Goal: Transaction & Acquisition: Purchase product/service

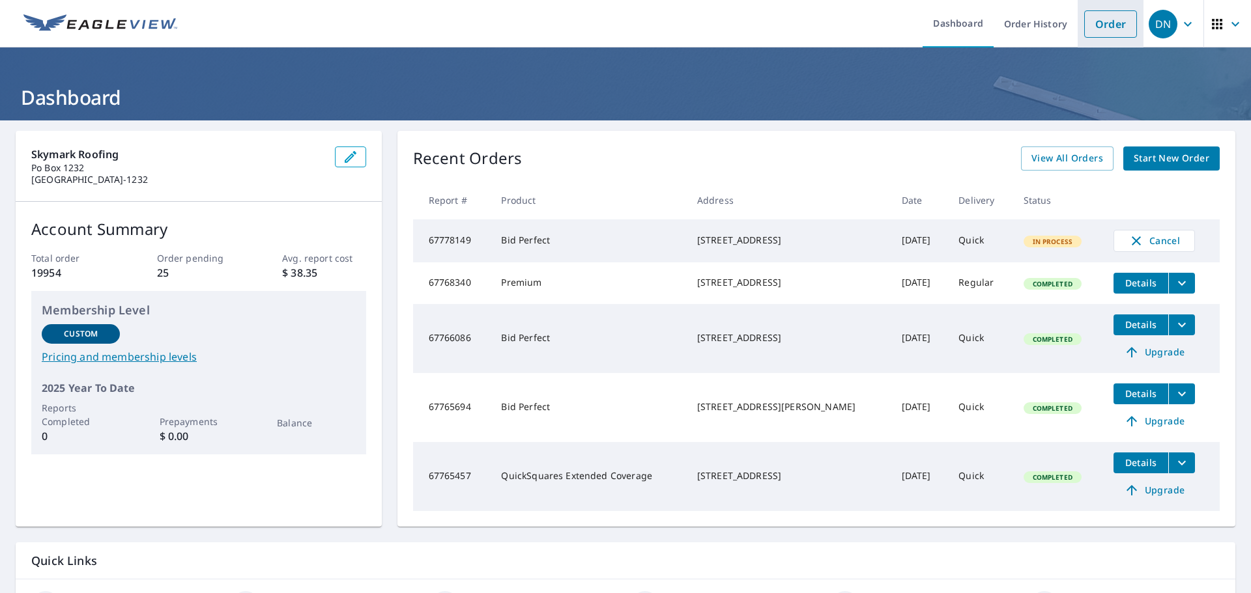
click at [1103, 25] on link "Order" at bounding box center [1110, 23] width 53 height 27
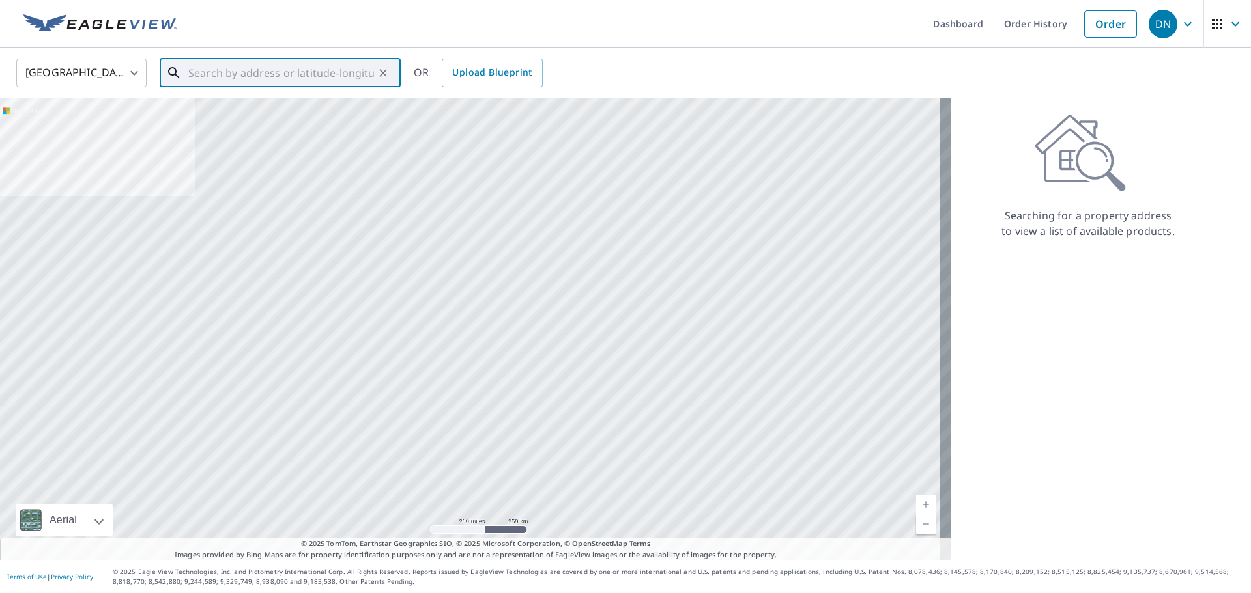
click at [354, 73] on input "text" at bounding box center [281, 73] width 186 height 36
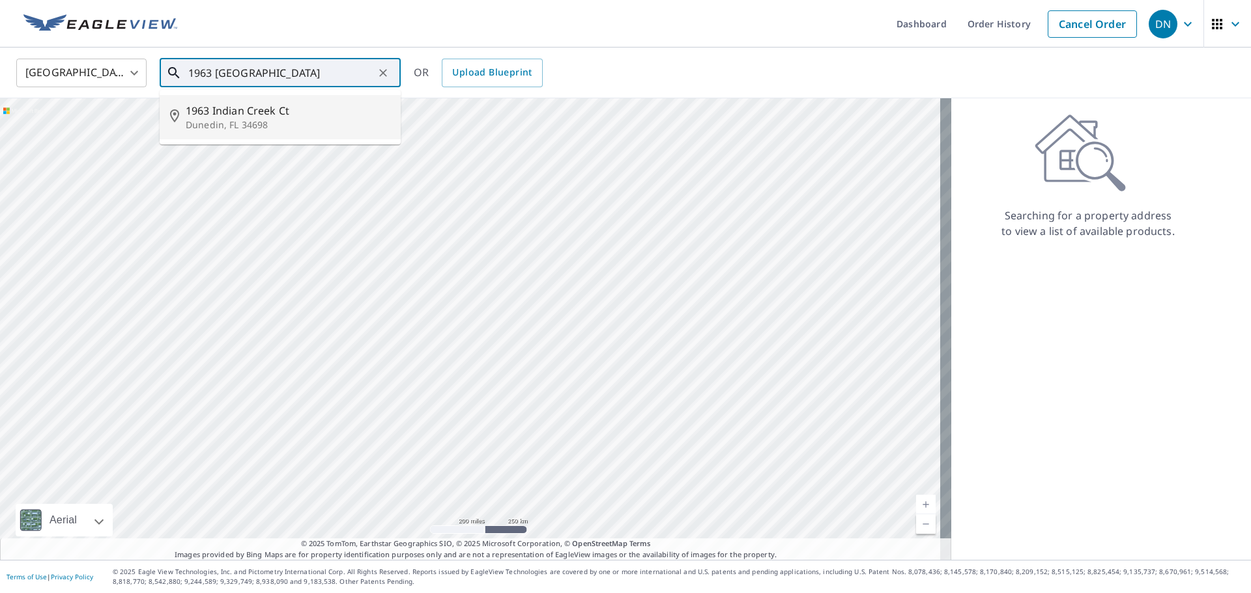
click at [297, 122] on p "Dunedin, FL 34698" at bounding box center [288, 125] width 205 height 13
type input "[STREET_ADDRESS]"
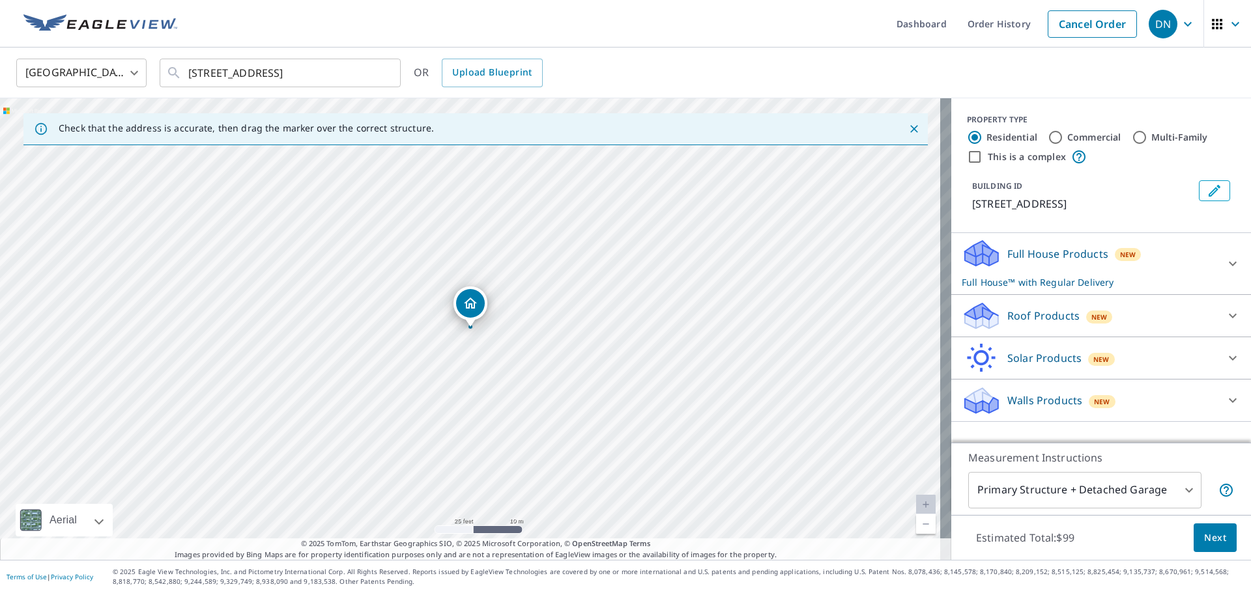
click at [1126, 483] on body "DN DN Dashboard Order History Cancel Order DN United States [GEOGRAPHIC_DATA] ​…" at bounding box center [625, 296] width 1251 height 593
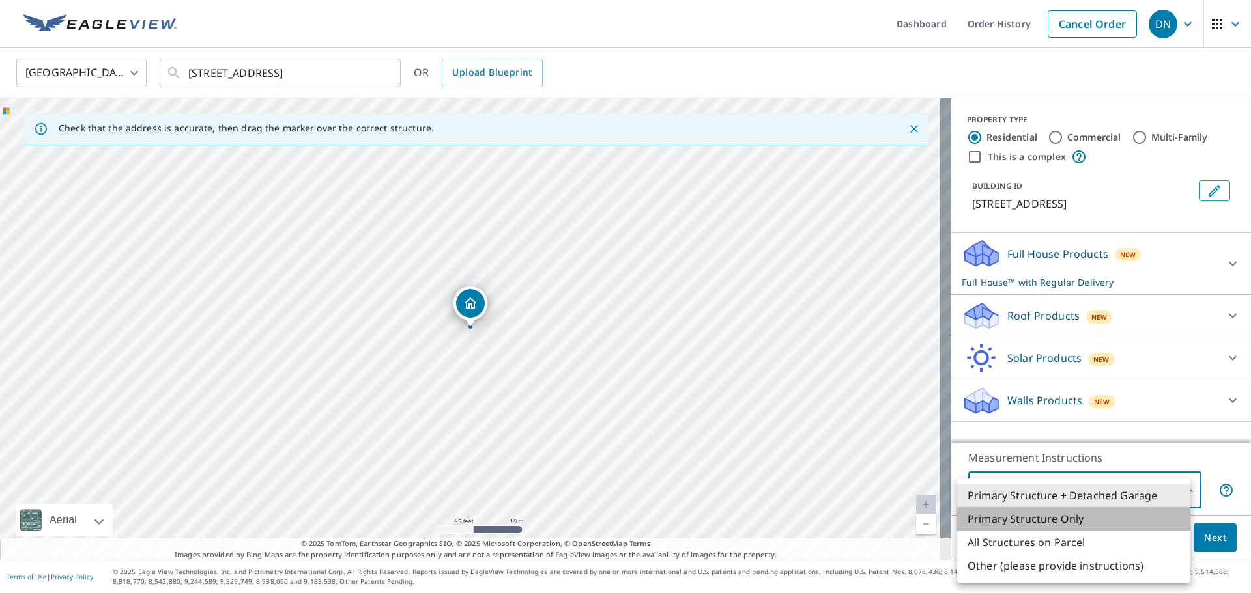
click at [1117, 524] on li "Primary Structure Only" at bounding box center [1073, 518] width 233 height 23
type input "2"
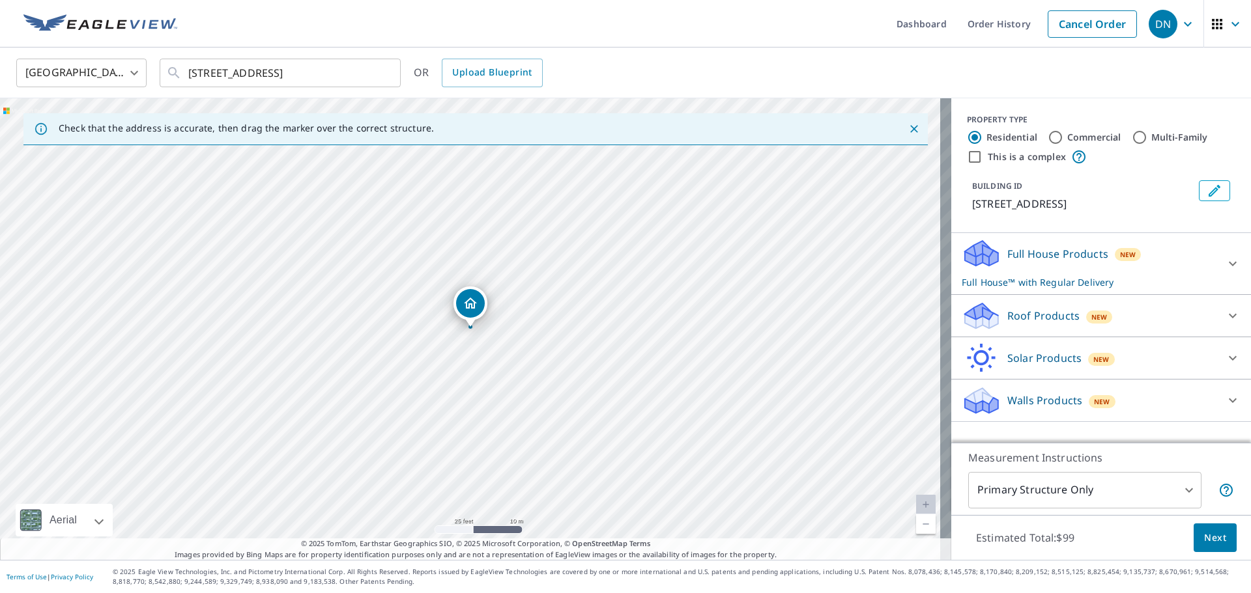
drag, startPoint x: 1174, startPoint y: 337, endPoint x: 1171, endPoint y: 319, distance: 19.1
click at [1174, 333] on div "Full House Products New Full House™ with Regular Delivery Full House™ $99 Deliv…" at bounding box center [1101, 327] width 300 height 189
click at [1171, 319] on div "Roof Products New" at bounding box center [1088, 316] width 255 height 31
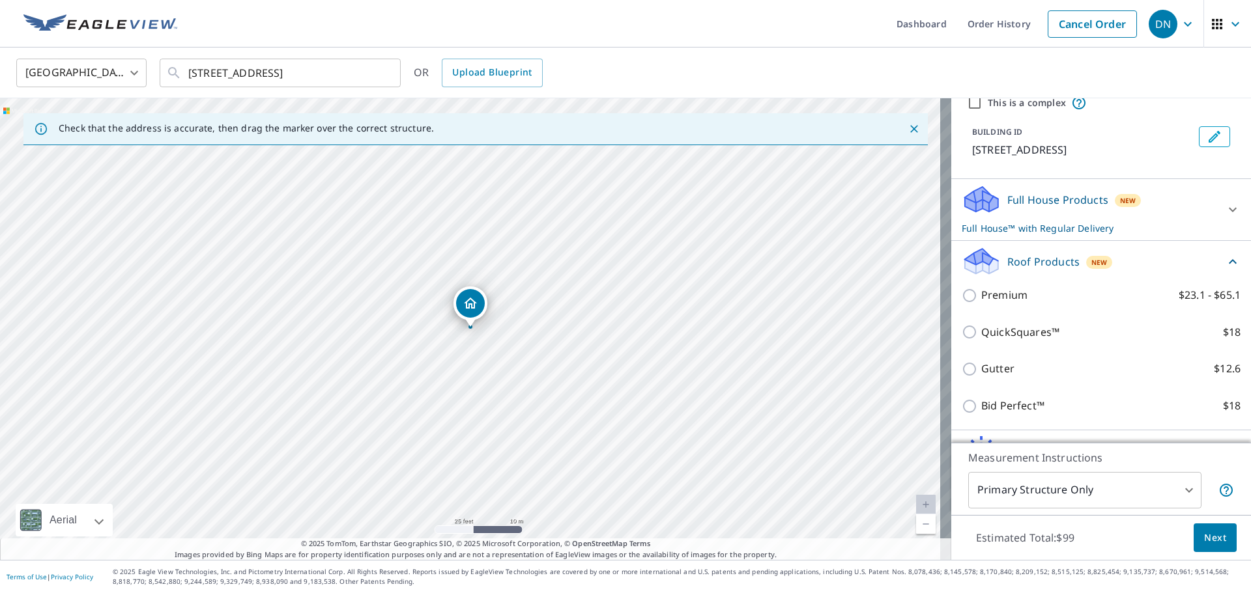
scroll to position [126, 0]
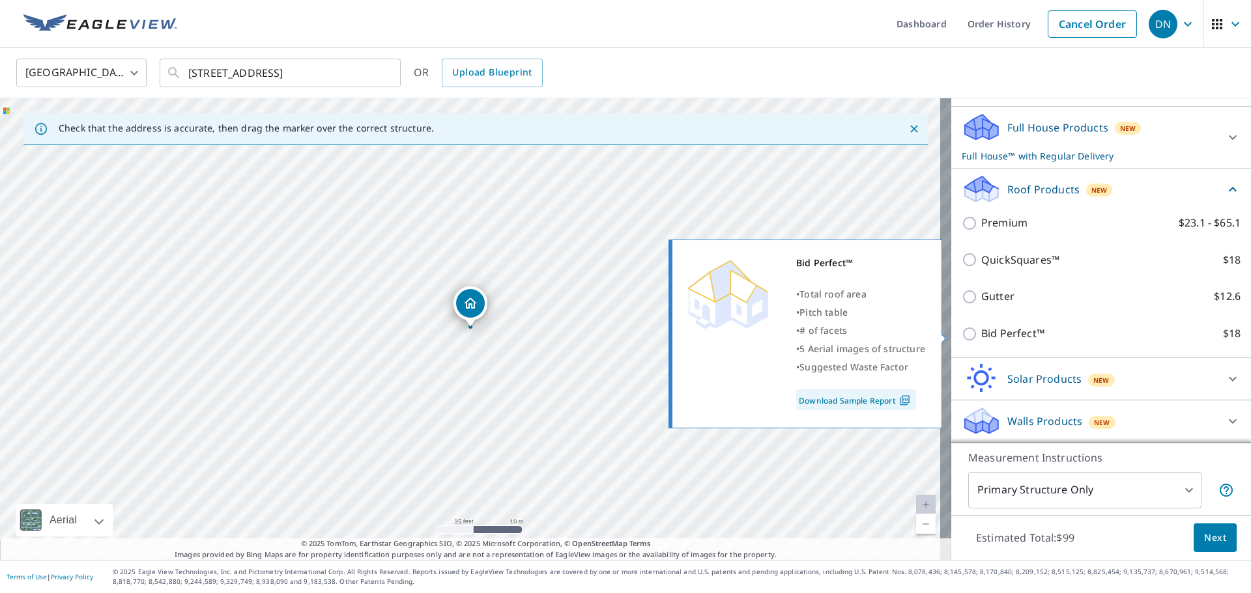
click at [1008, 333] on p "Bid Perfect™" at bounding box center [1012, 334] width 63 height 16
click at [981, 333] on input "Bid Perfect™ $18" at bounding box center [971, 334] width 20 height 16
checkbox input "true"
type input "1"
checkbox input "false"
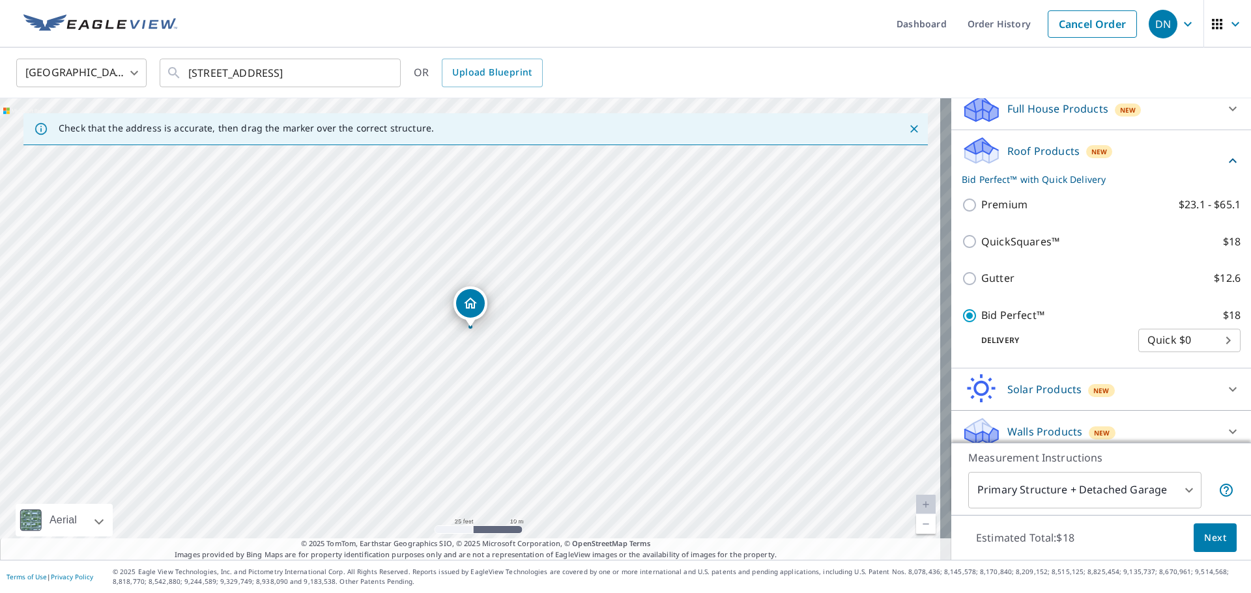
scroll to position [156, 0]
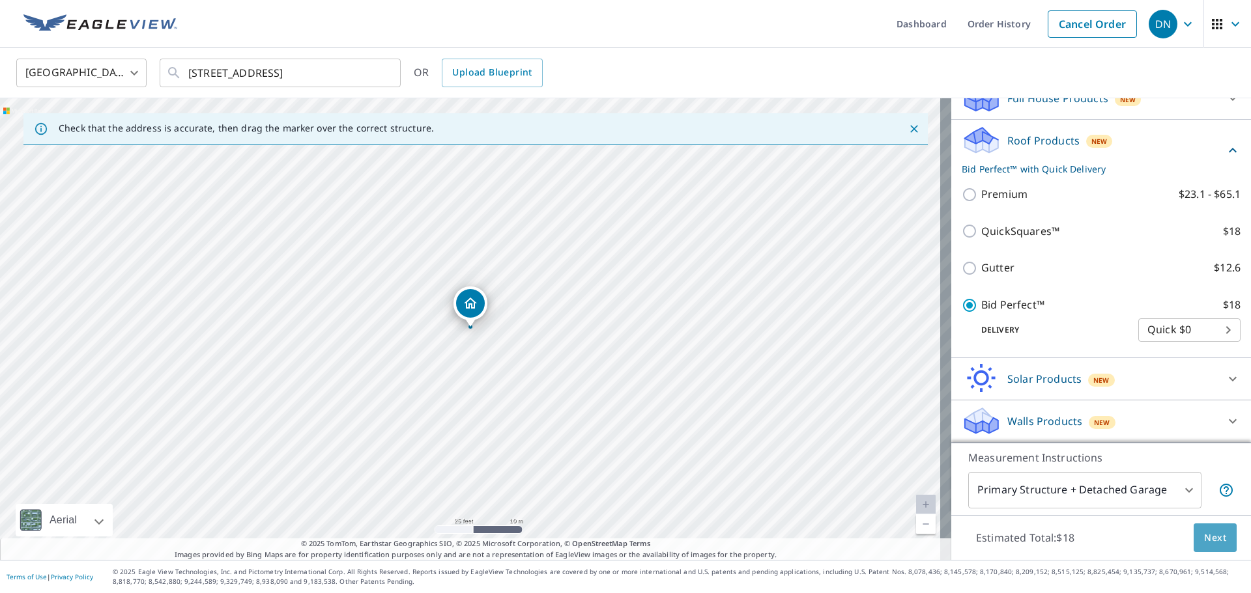
click at [1215, 541] on button "Next" at bounding box center [1214, 538] width 43 height 29
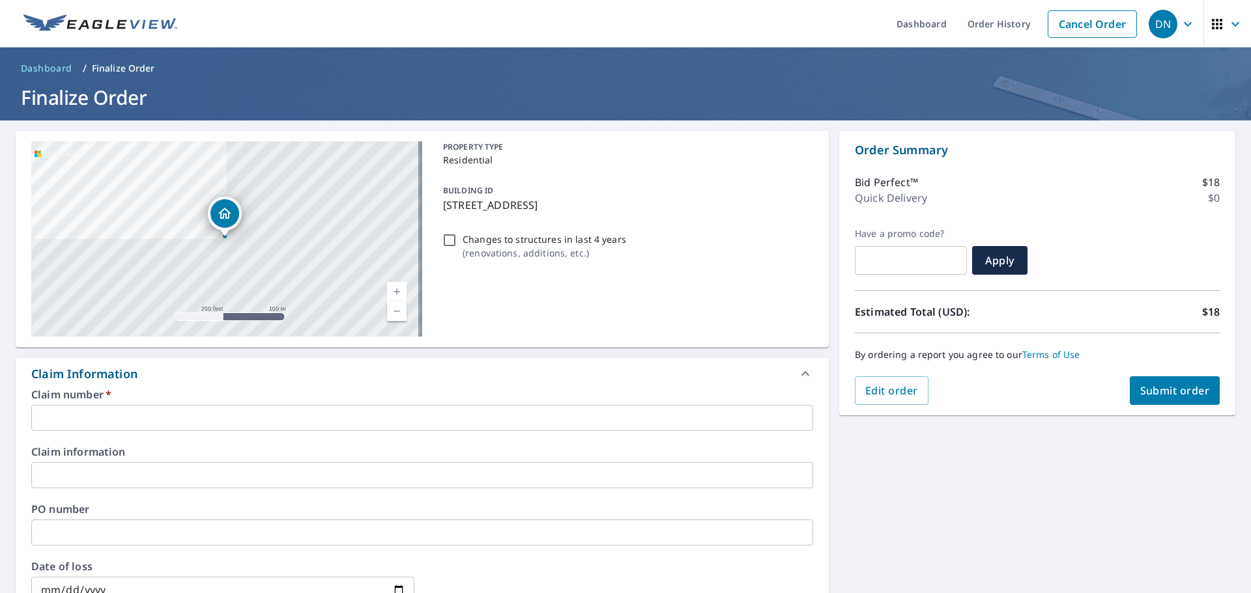
drag, startPoint x: 128, startPoint y: 407, endPoint x: 128, endPoint y: 415, distance: 7.8
click at [128, 414] on input "text" at bounding box center [422, 418] width 782 height 26
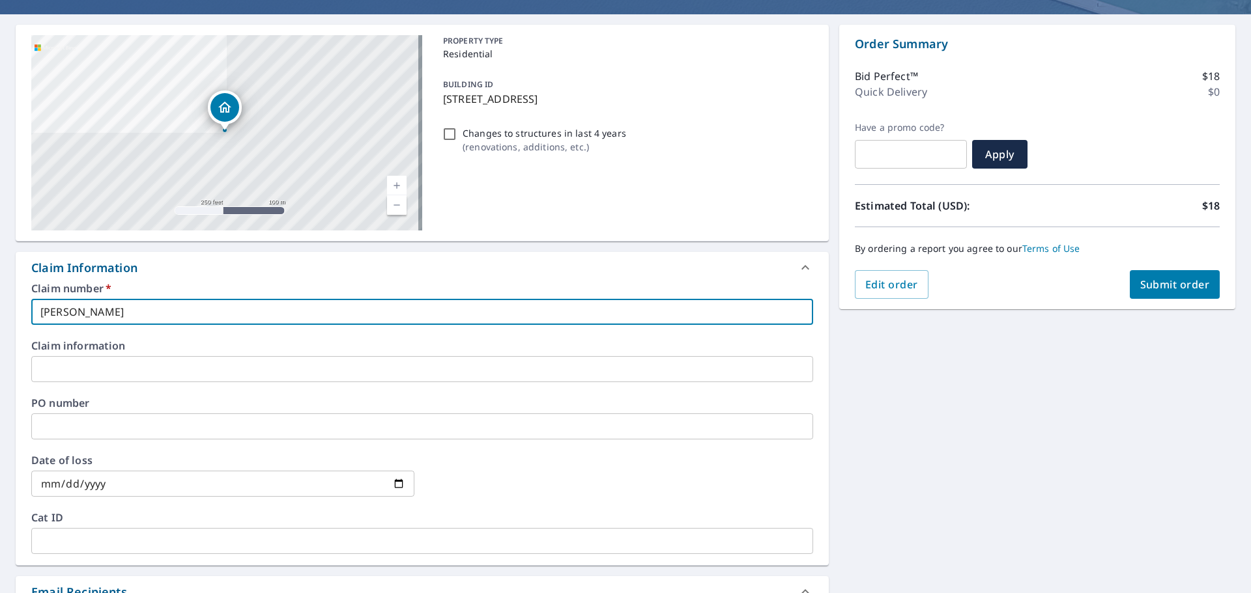
scroll to position [261, 0]
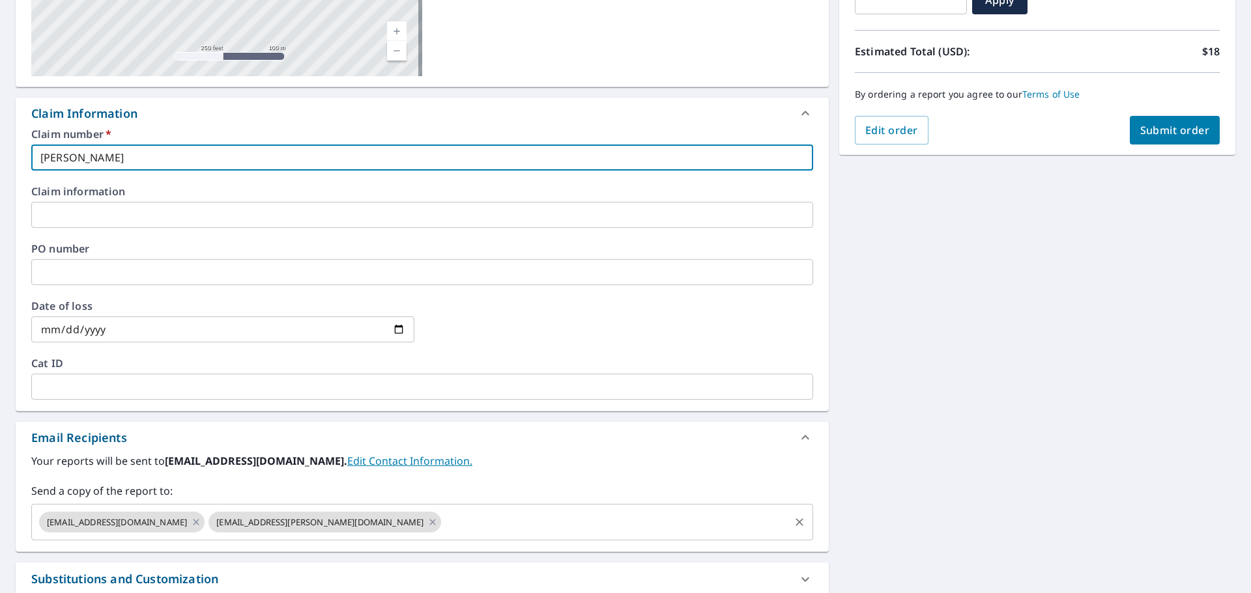
type input "[PERSON_NAME]"
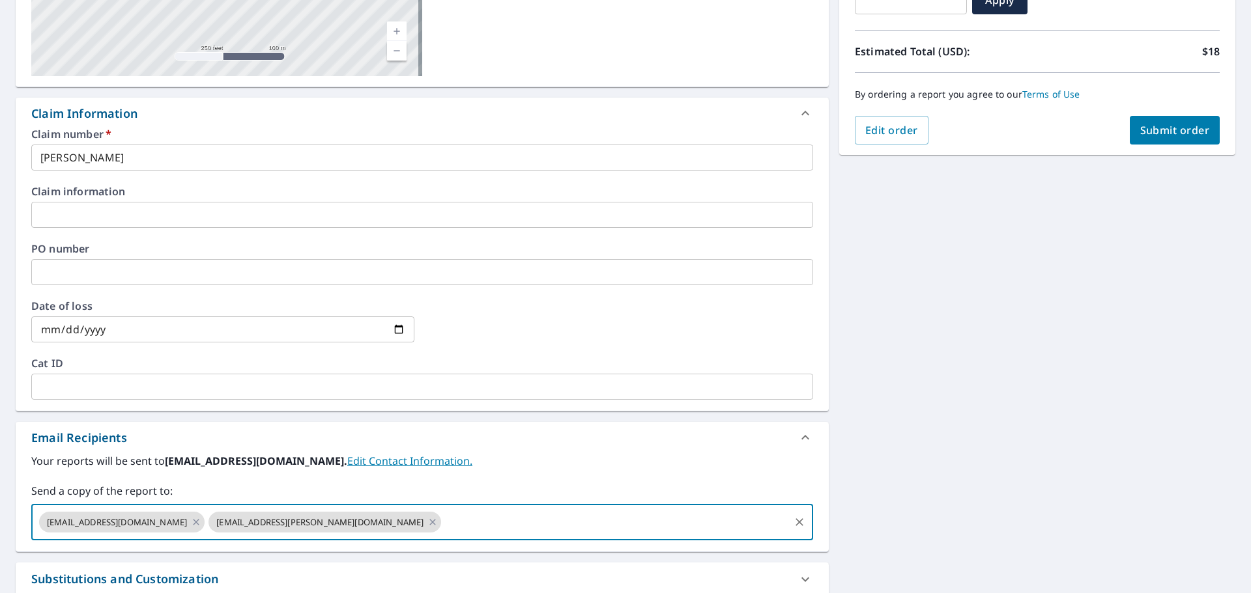
click at [443, 518] on input "text" at bounding box center [615, 522] width 345 height 25
type input "K"
type input "[PERSON_NAME][EMAIL_ADDRESS][PERSON_NAME][DOMAIN_NAME]"
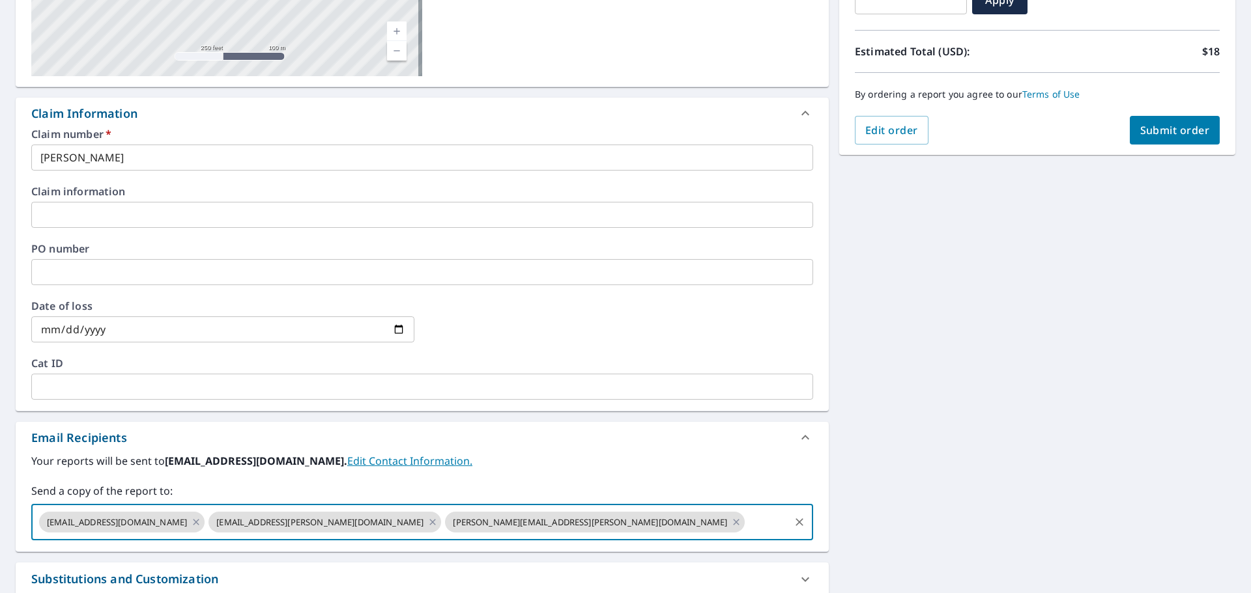
click at [524, 474] on div "Your reports will be sent to [EMAIL_ADDRESS][DOMAIN_NAME]. Edit Contact Informa…" at bounding box center [422, 496] width 782 height 87
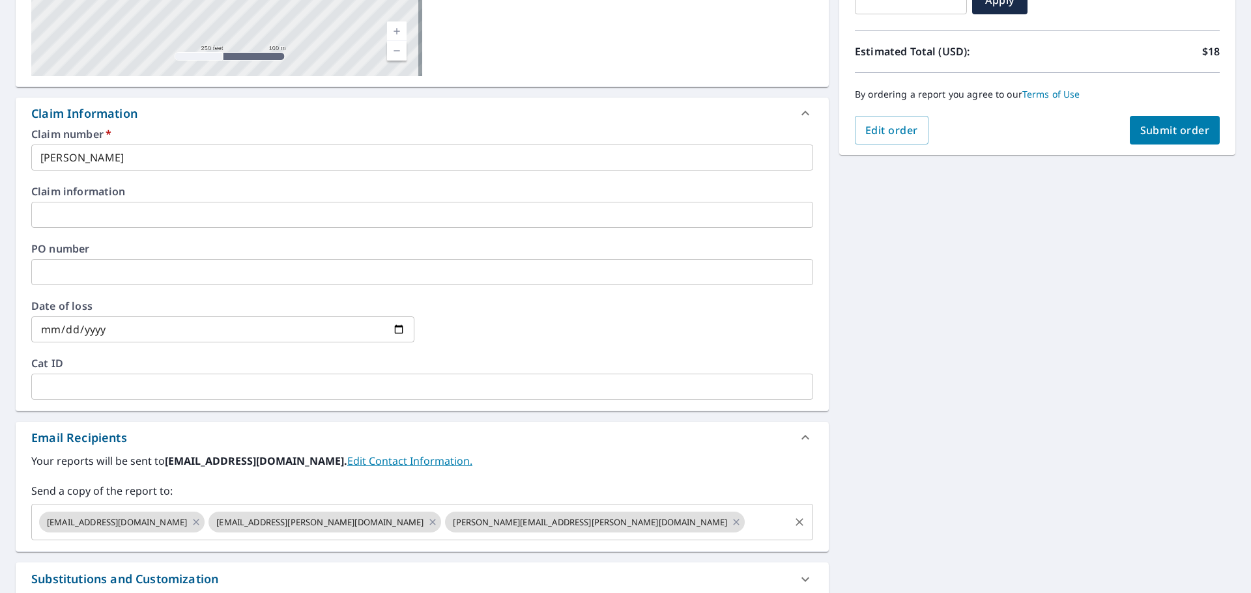
click at [746, 524] on input "text" at bounding box center [766, 522] width 41 height 25
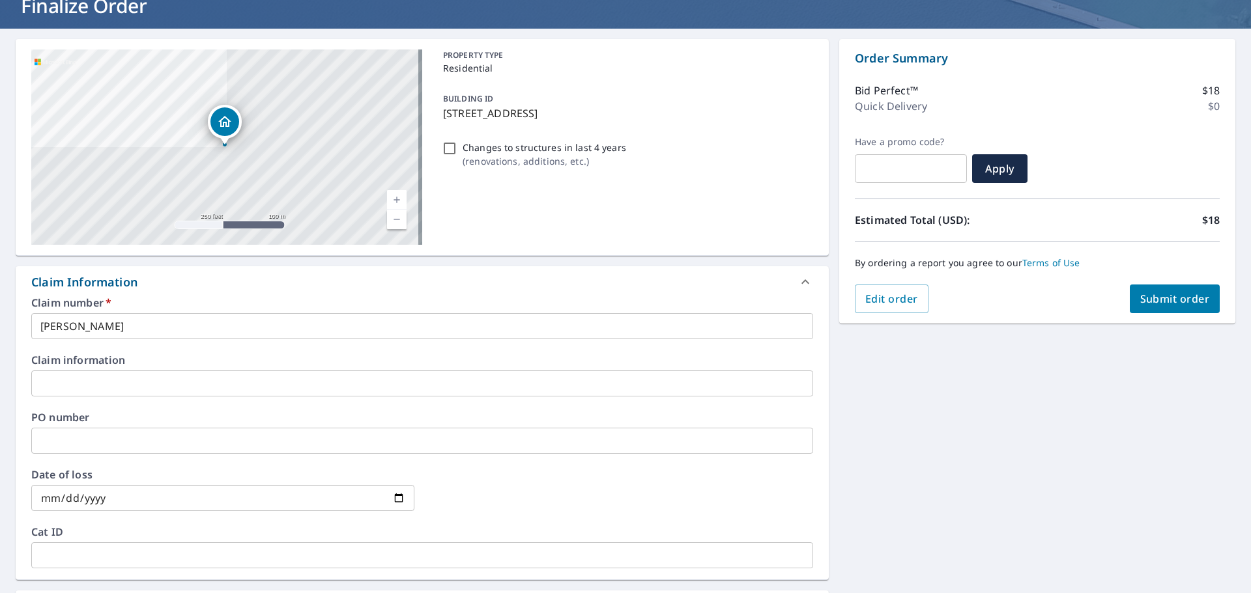
scroll to position [0, 0]
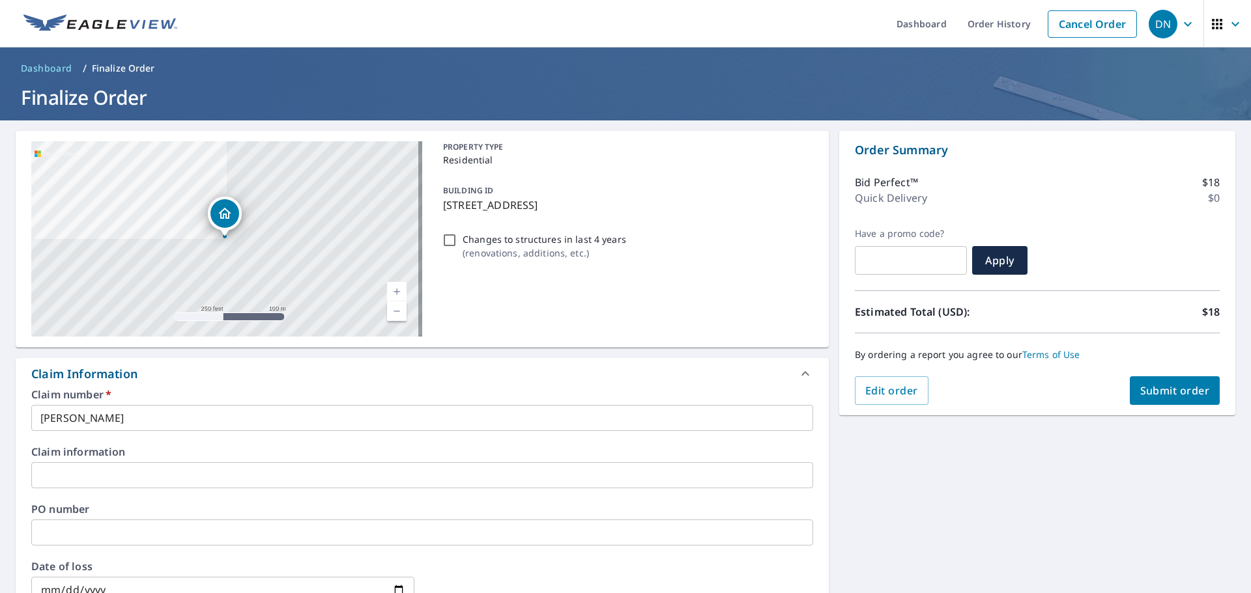
click at [600, 424] on input "[PERSON_NAME]" at bounding box center [422, 418] width 782 height 26
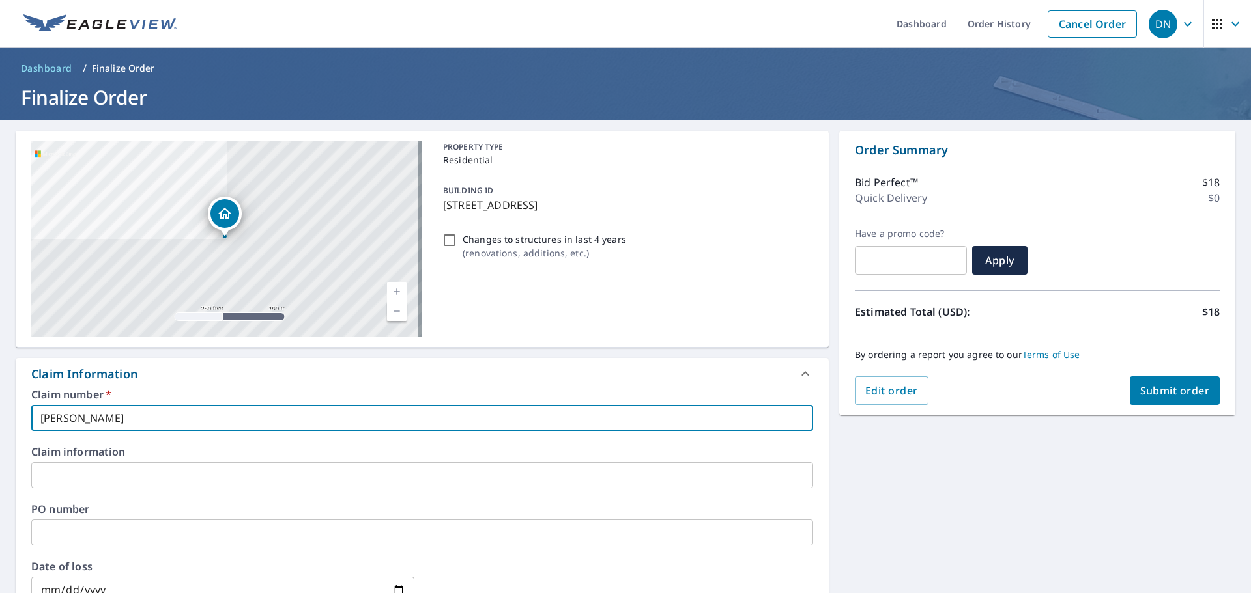
click at [1148, 389] on span "Submit order" at bounding box center [1175, 391] width 70 height 14
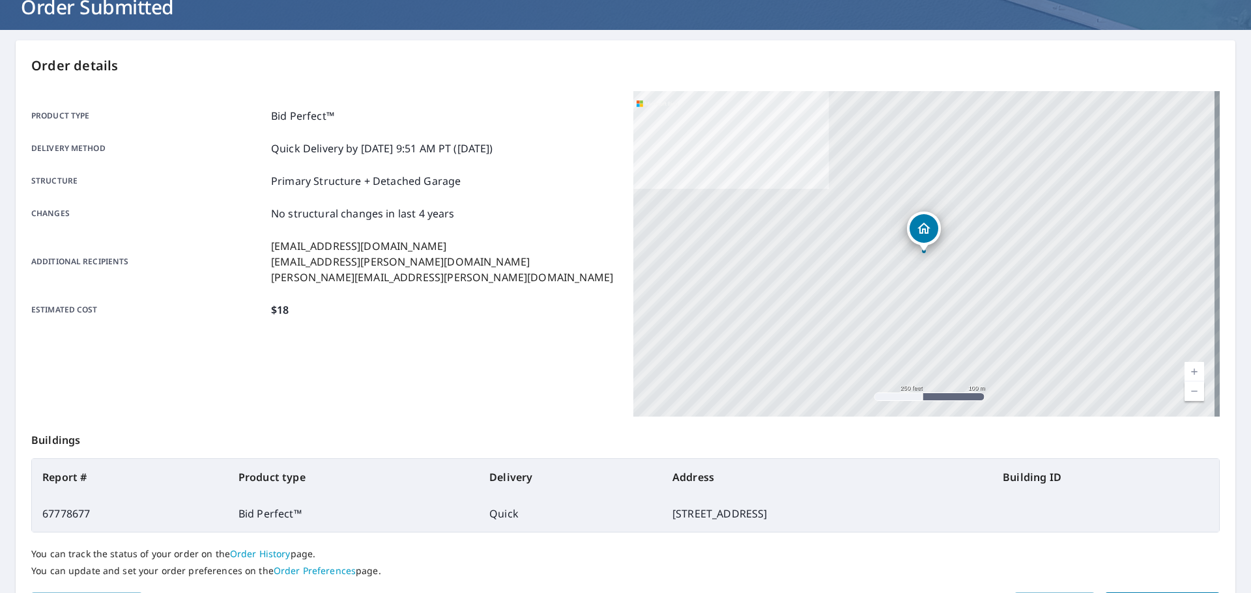
scroll to position [173, 0]
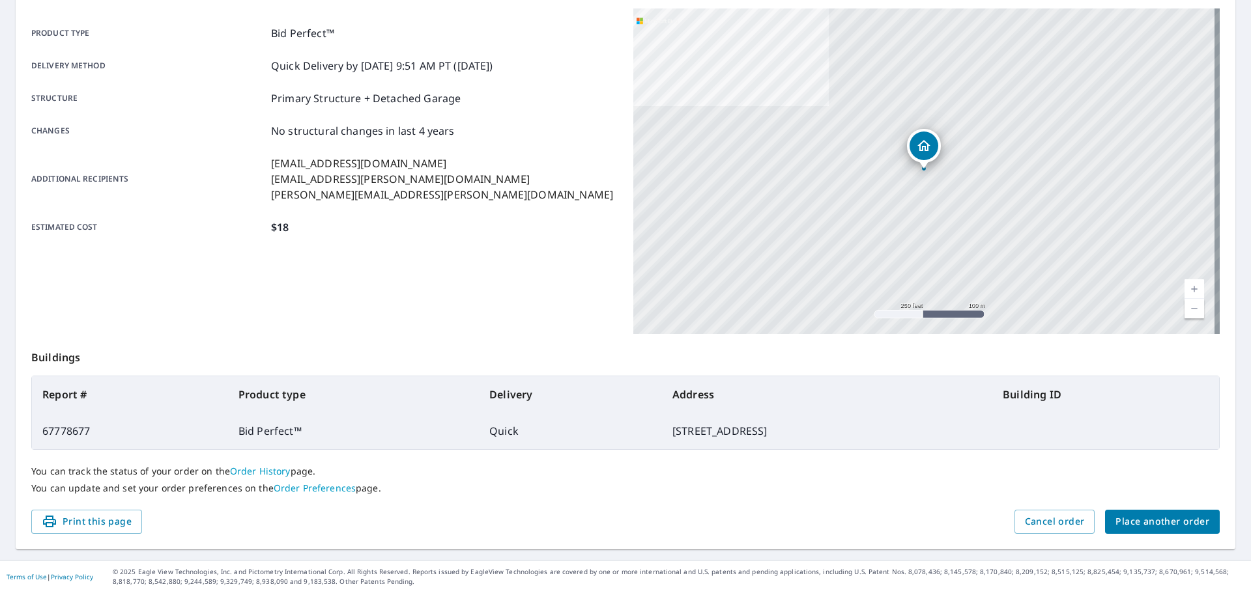
click at [924, 147] on icon "Dropped pin, building 1, Residential property, 1963 Indian Creek Ct Dunedin, FL…" at bounding box center [924, 146] width 16 height 16
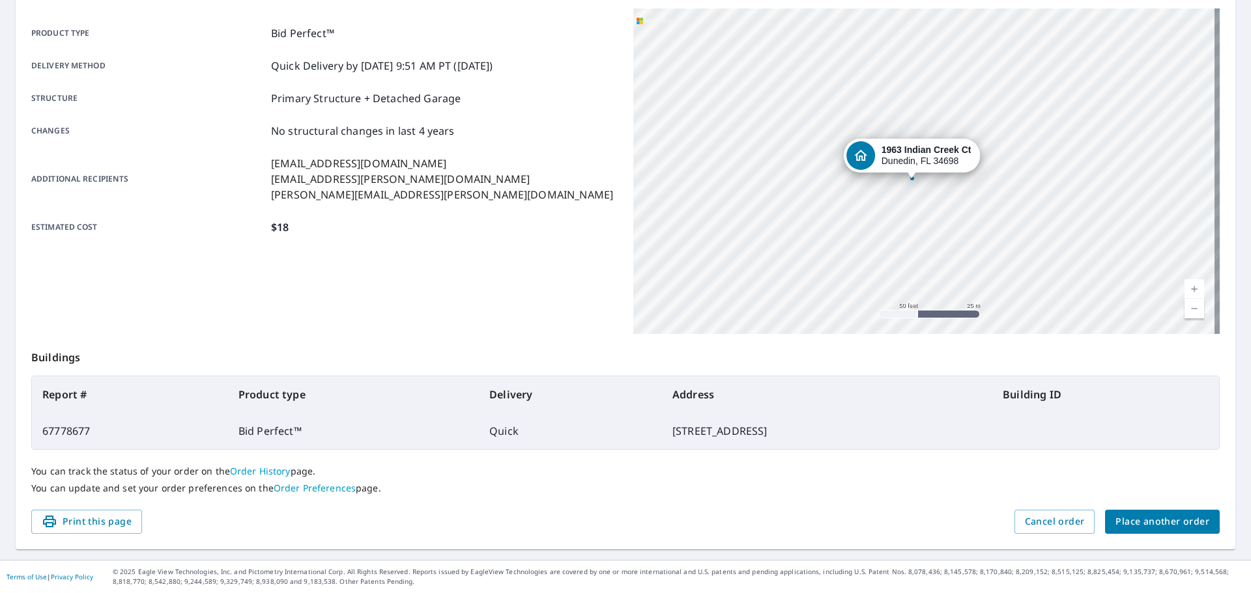
drag, startPoint x: 847, startPoint y: 121, endPoint x: 981, endPoint y: 270, distance: 200.2
click at [993, 304] on div "[STREET_ADDRESS]" at bounding box center [926, 171] width 586 height 326
drag, startPoint x: 972, startPoint y: 191, endPoint x: 946, endPoint y: 220, distance: 38.8
click at [946, 220] on div "[STREET_ADDRESS]" at bounding box center [926, 171] width 586 height 326
click at [945, 90] on div "[STREET_ADDRESS]" at bounding box center [926, 171] width 586 height 326
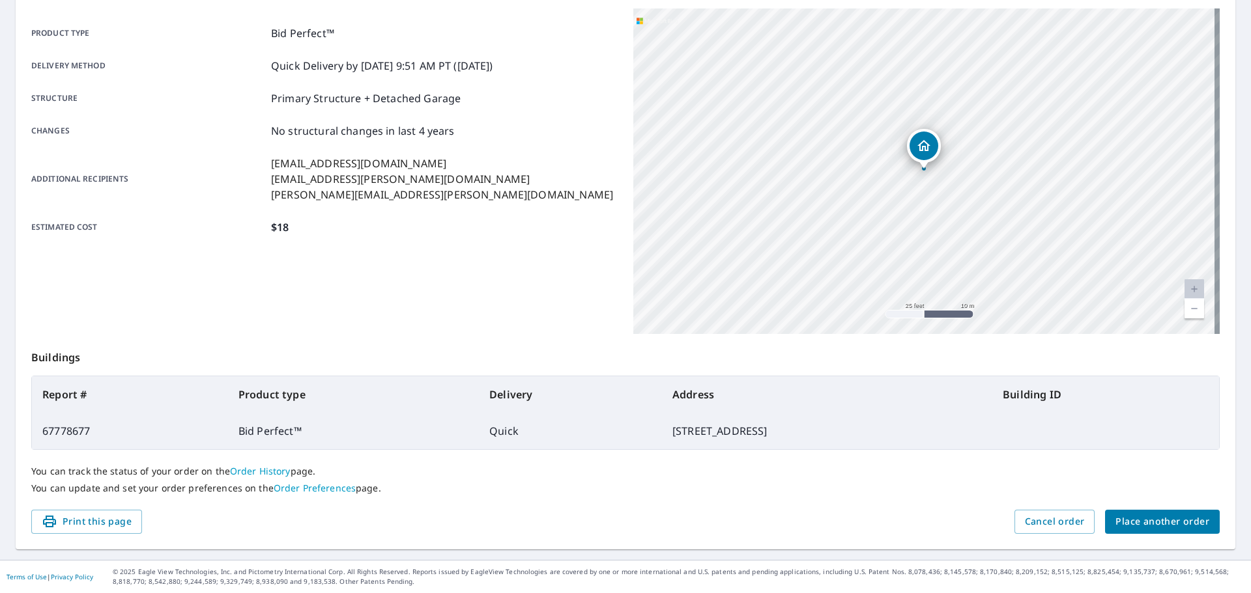
drag, startPoint x: 537, startPoint y: 432, endPoint x: 760, endPoint y: 434, distance: 222.1
click at [773, 433] on td "[STREET_ADDRESS]" at bounding box center [827, 431] width 330 height 36
copy td "[STREET_ADDRESS]"
